Goal: Task Accomplishment & Management: Complete application form

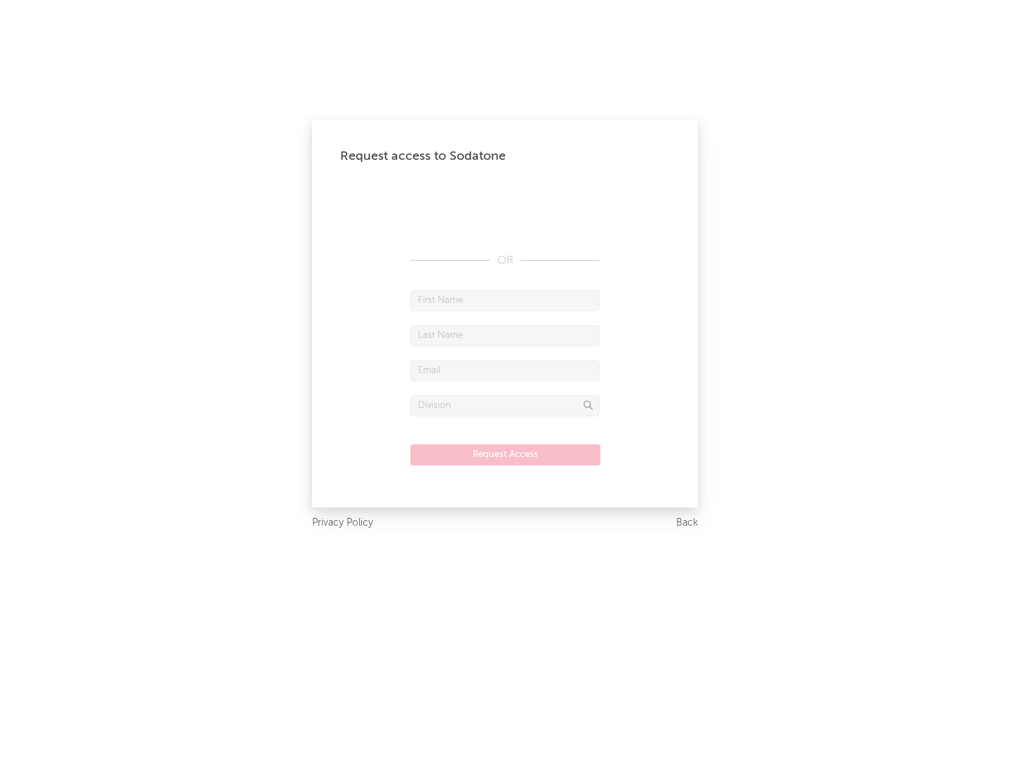
click at [505, 300] on input "text" at bounding box center [504, 300] width 189 height 21
type input "[PERSON_NAME]"
click at [505, 335] on input "text" at bounding box center [504, 335] width 189 height 21
type input "[PERSON_NAME]"
click at [505, 370] on input "text" at bounding box center [504, 370] width 189 height 21
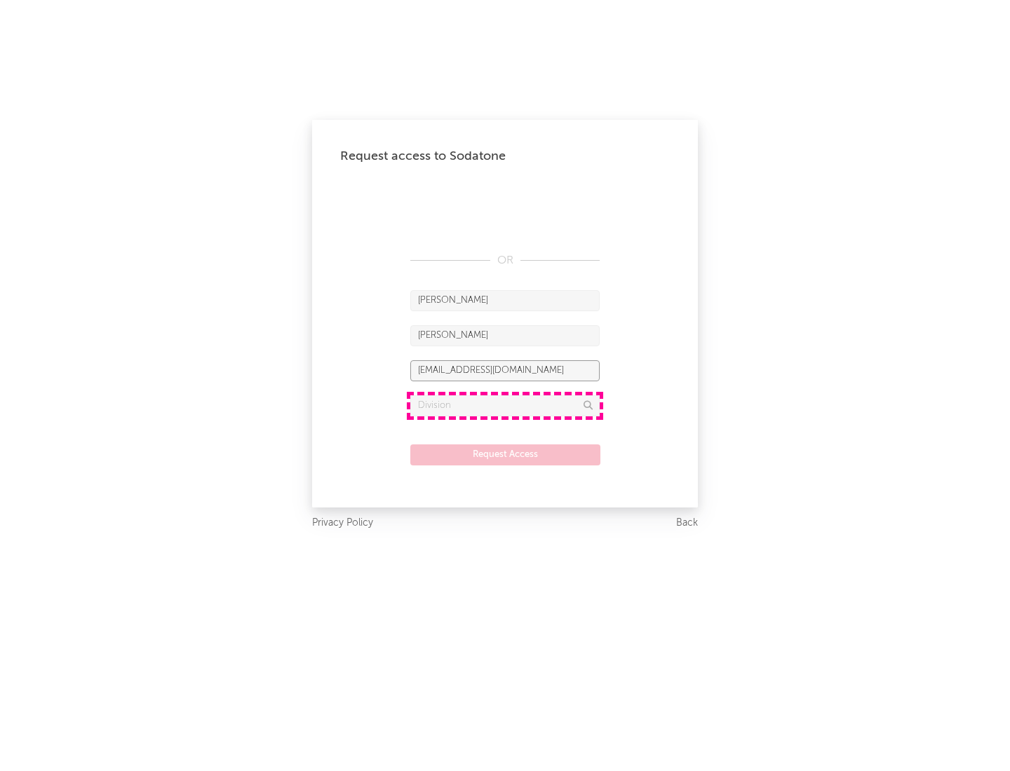
type input "[EMAIL_ADDRESS][DOMAIN_NAME]"
click at [505, 405] on input "text" at bounding box center [504, 406] width 189 height 21
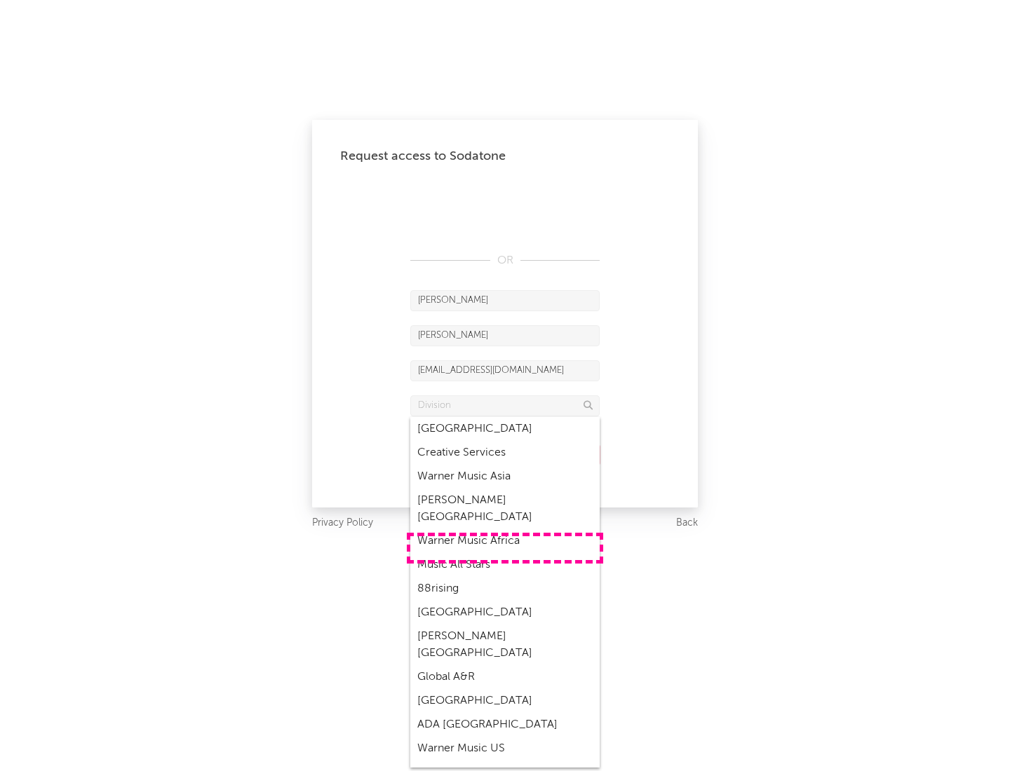
click at [505, 553] on div "Music All Stars" at bounding box center [504, 565] width 189 height 24
type input "Music All Stars"
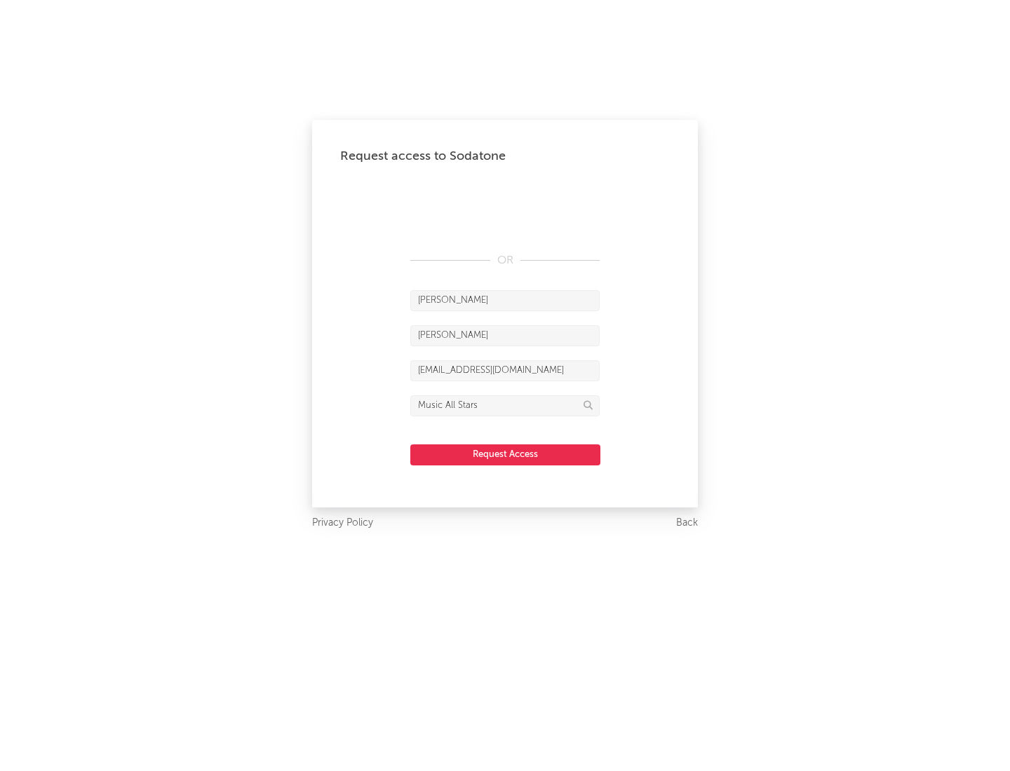
click at [505, 454] on button "Request Access" at bounding box center [505, 455] width 190 height 21
